Goal: Connect with others: Connect with others

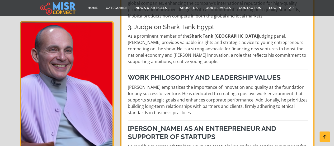
scroll to position [328, 0]
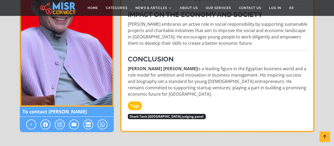
scroll to position [571, 0]
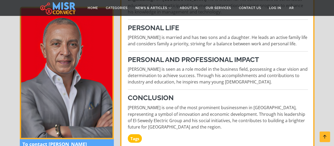
scroll to position [391, 0]
